Goal: Information Seeking & Learning: Learn about a topic

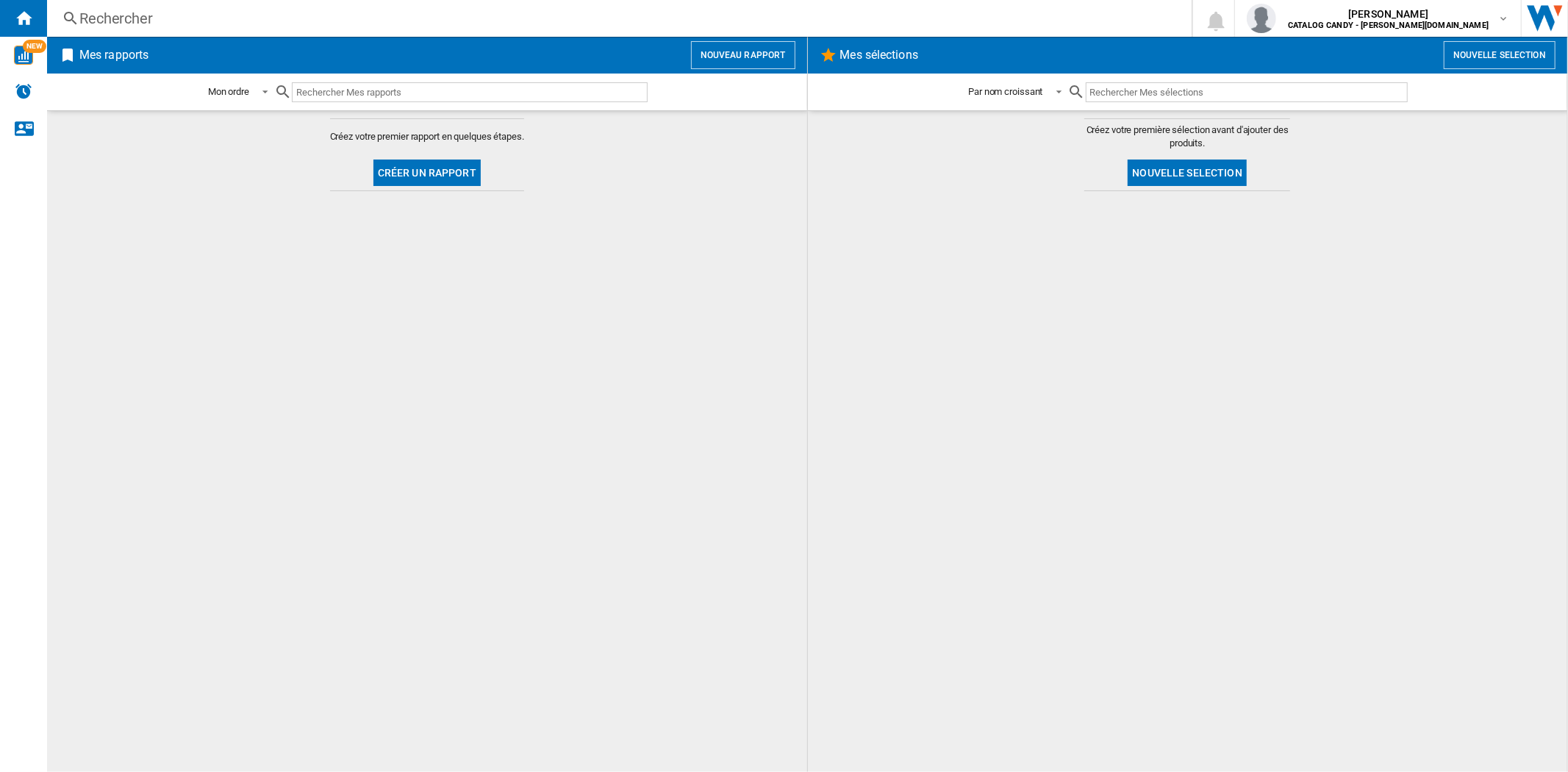
click at [257, 12] on div "Rechercher" at bounding box center [616, 18] width 1075 height 21
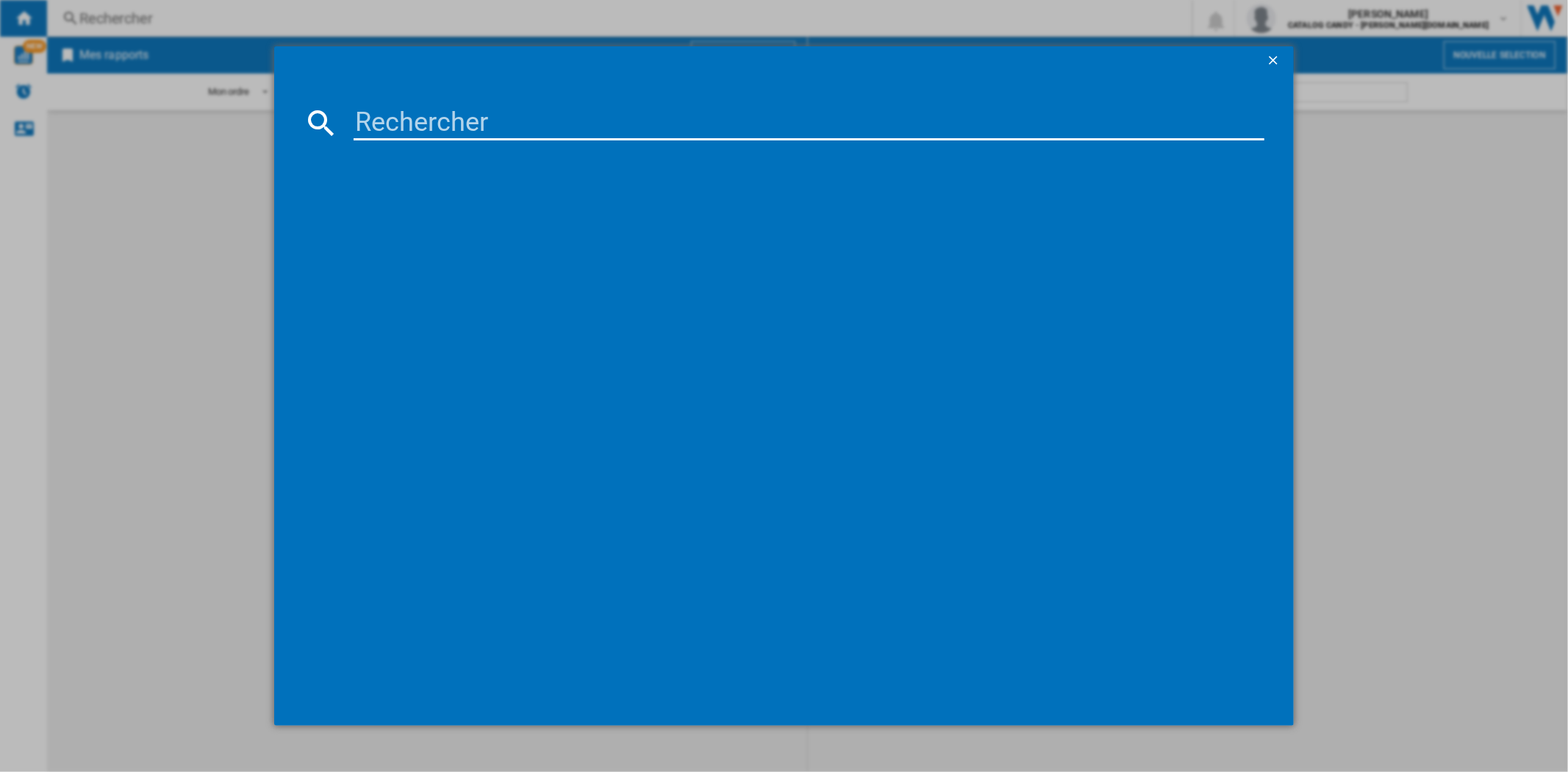
click at [406, 120] on input at bounding box center [809, 122] width 911 height 35
paste input "EOD6P56WH"
type input "EOD6P56WH"
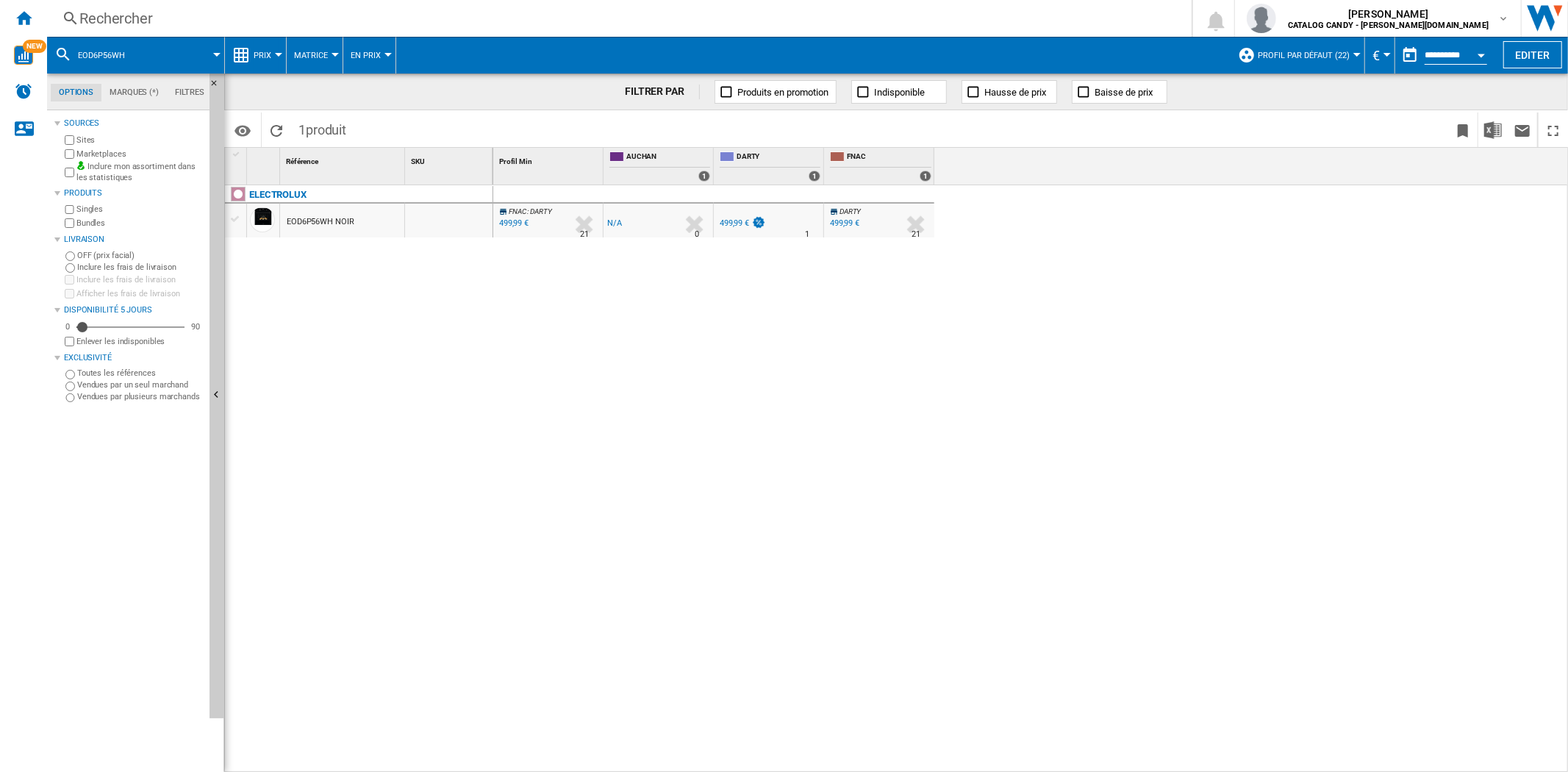
click at [267, 56] on span "Prix" at bounding box center [262, 55] width 18 height 10
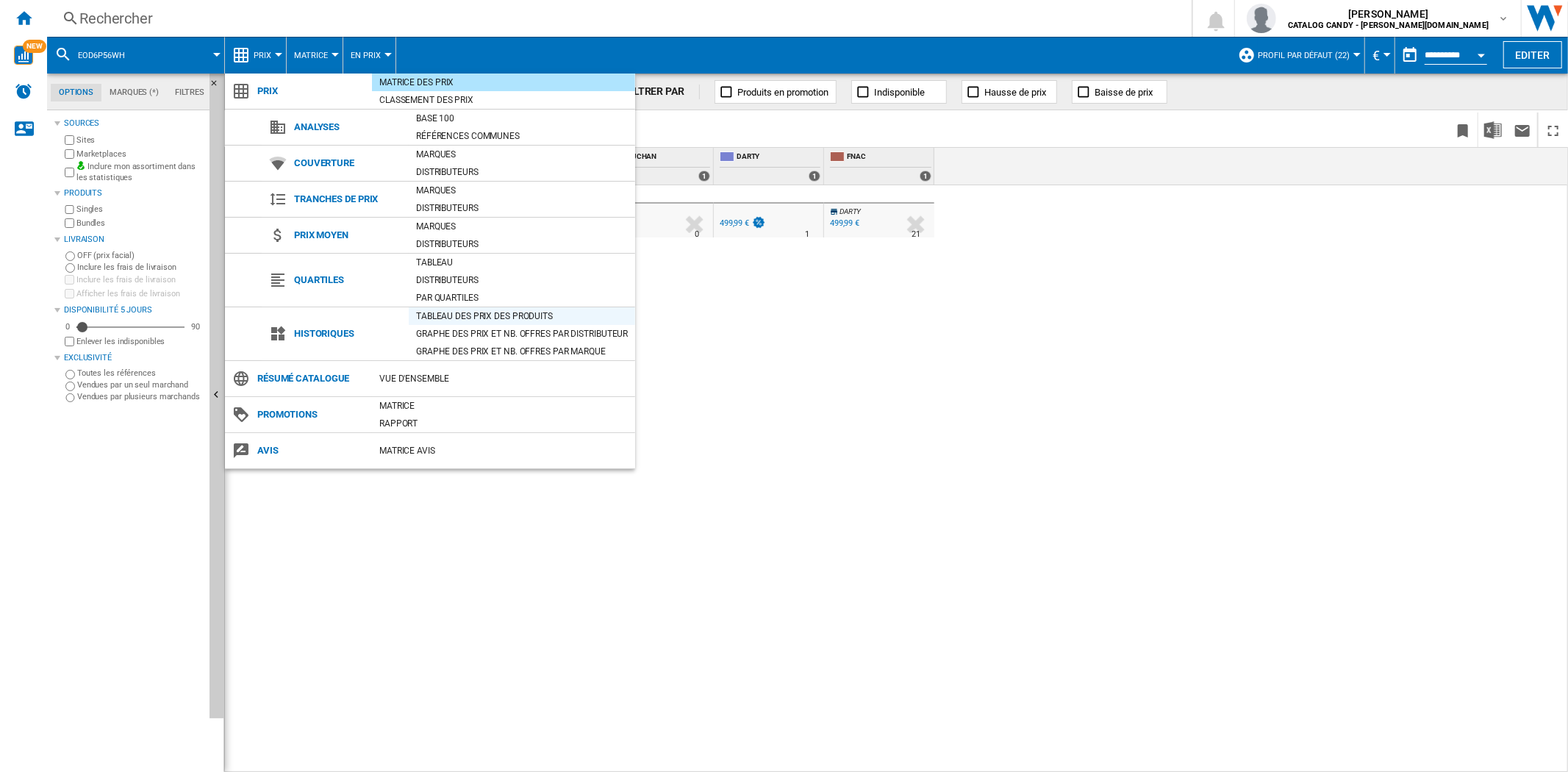
click at [508, 318] on div "Tableau des prix des produits" at bounding box center [522, 315] width 227 height 14
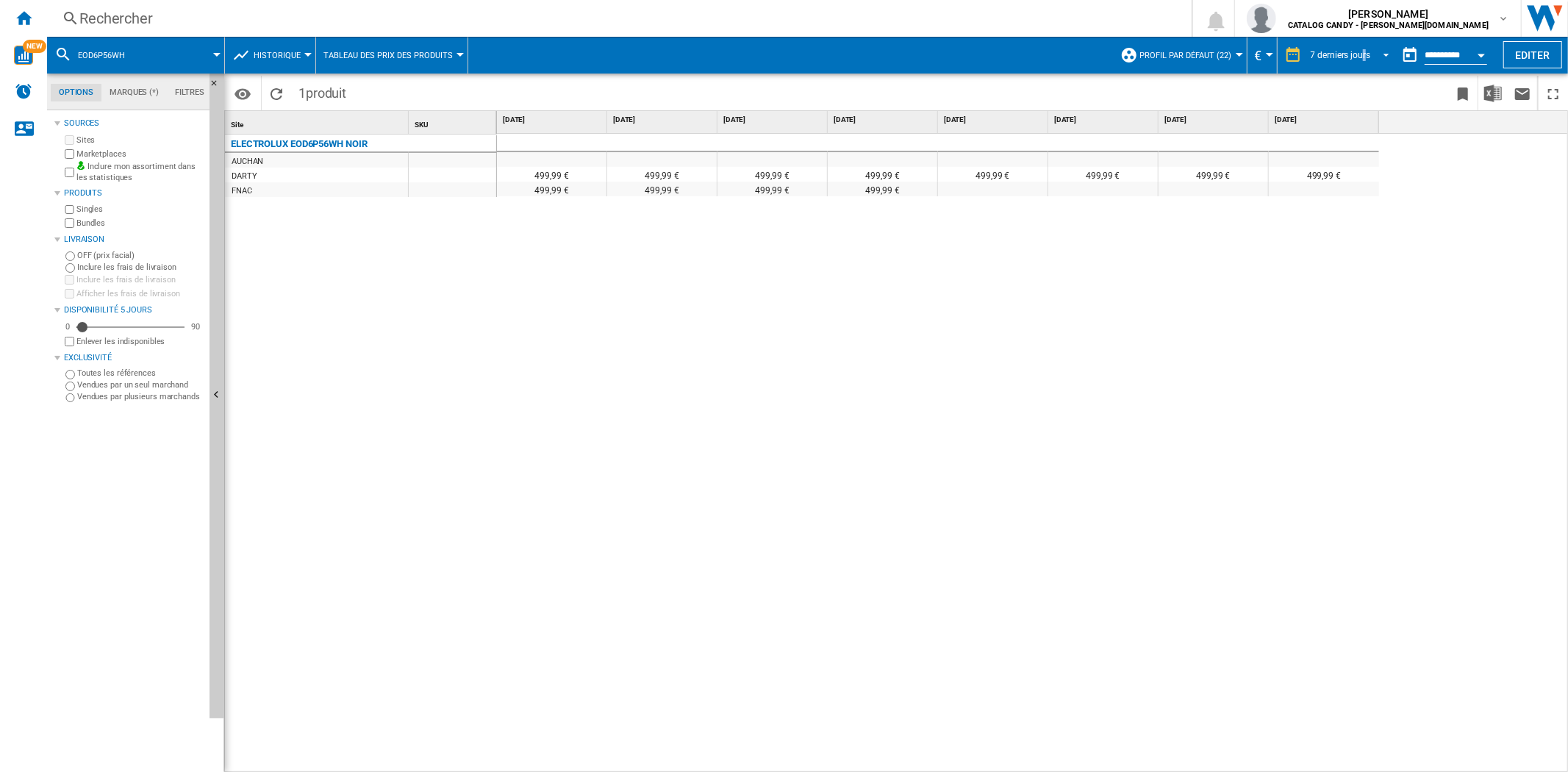
click at [1362, 50] on div "7 derniers jours" at bounding box center [1340, 54] width 60 height 10
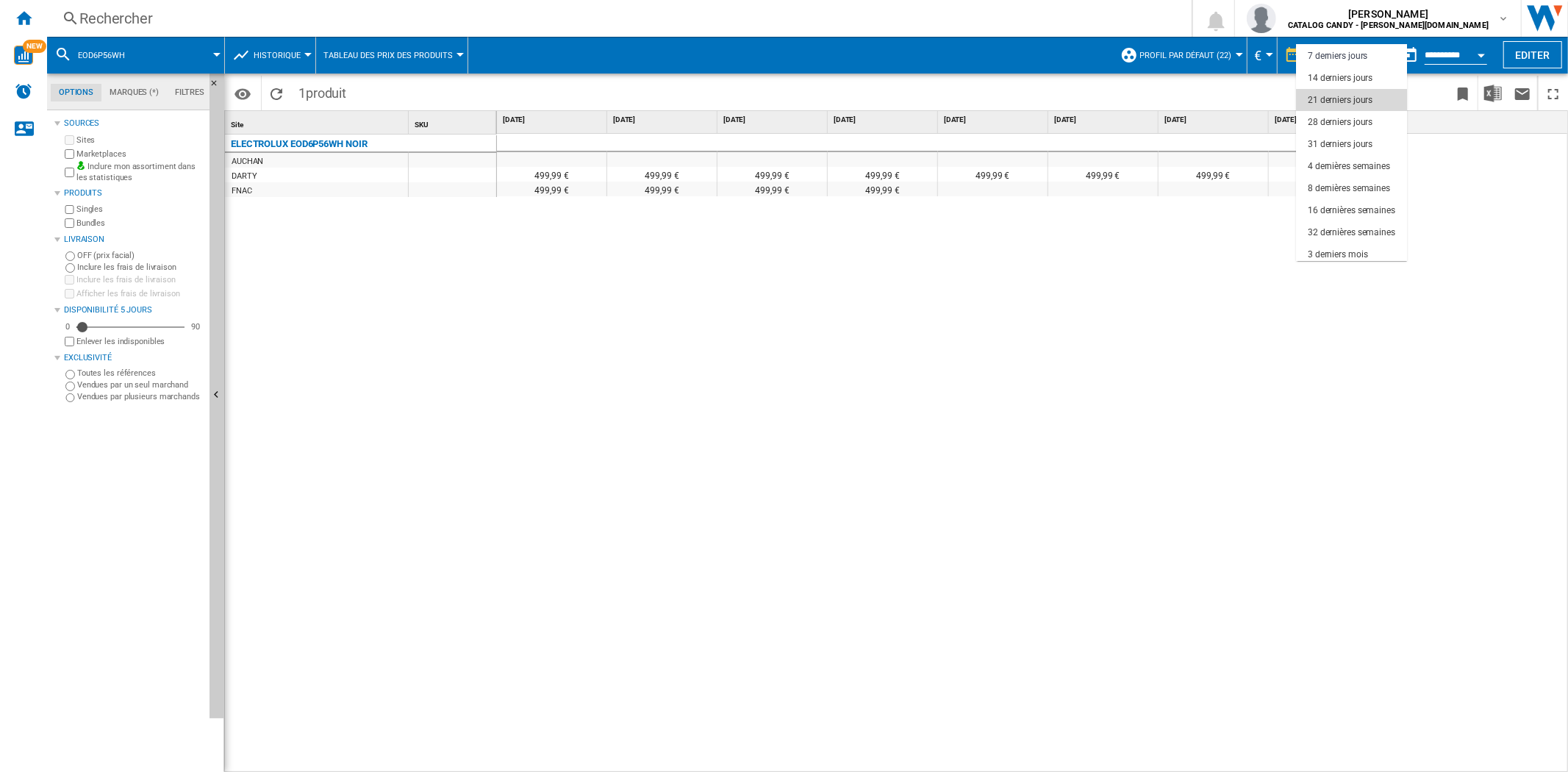
click at [1352, 95] on div "21 derniers jours" at bounding box center [1340, 100] width 65 height 12
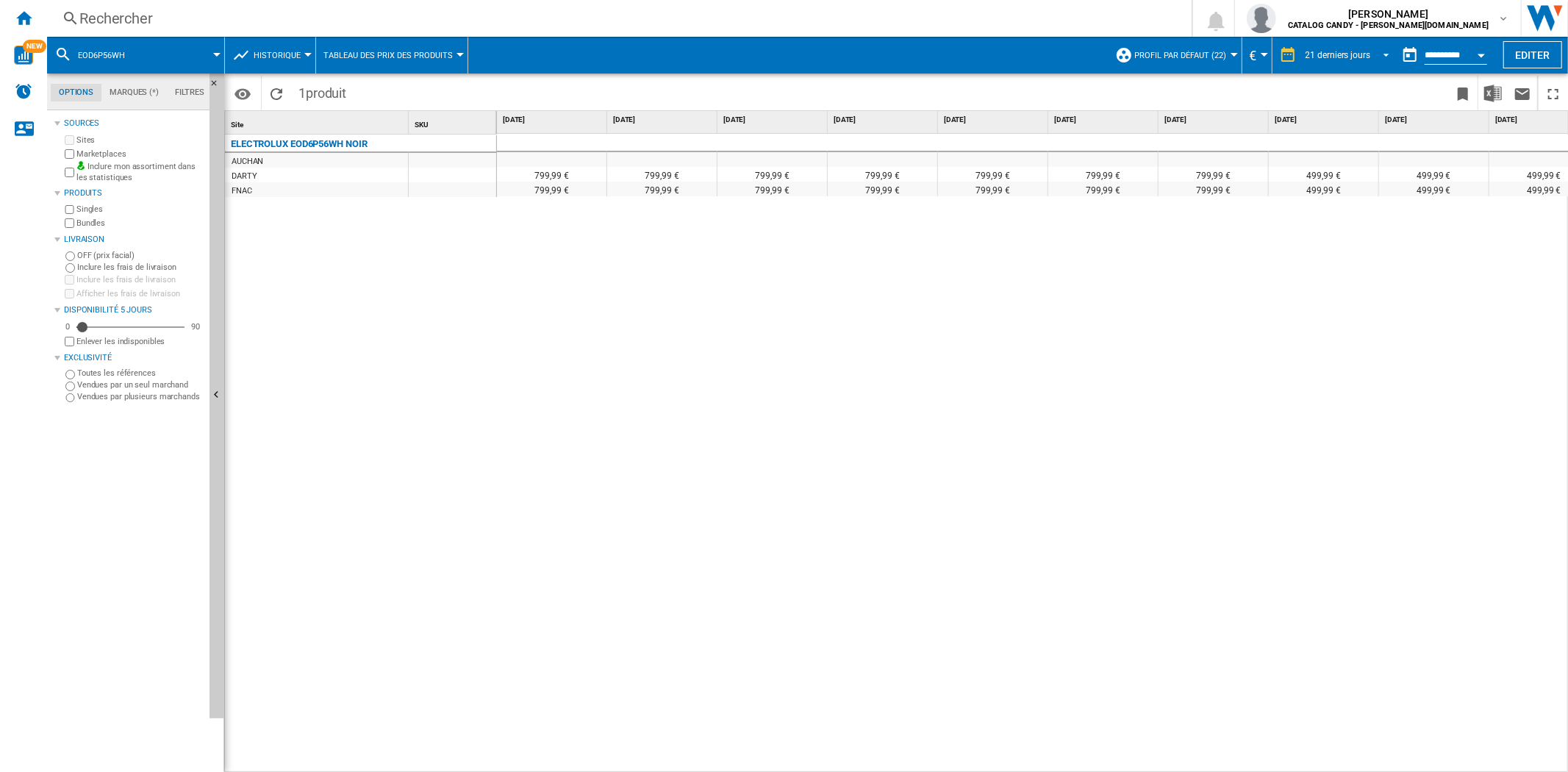
click at [1333, 60] on span "21 derniers jours" at bounding box center [1338, 55] width 65 height 12
click at [1360, 227] on div "6 derniers mois" at bounding box center [1333, 233] width 60 height 12
